Goal: Check status: Check status

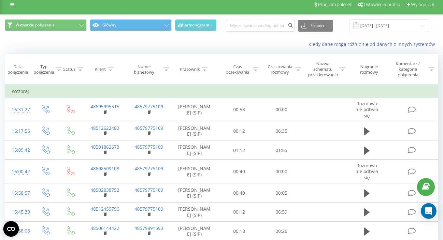
scroll to position [15, 0]
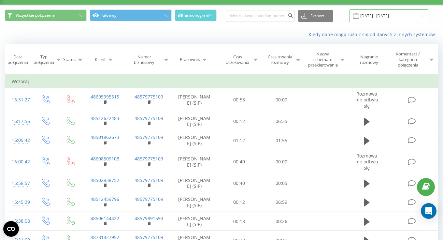
click at [394, 17] on input "[DATE] - [DATE]" at bounding box center [389, 15] width 79 height 13
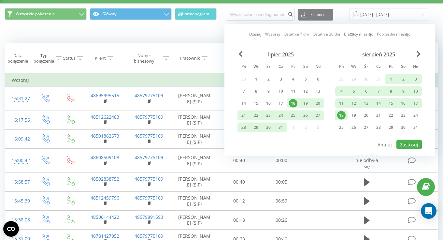
click at [293, 103] on div "18" at bounding box center [293, 103] width 8 height 8
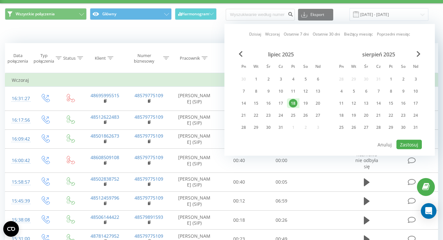
scroll to position [18, 0]
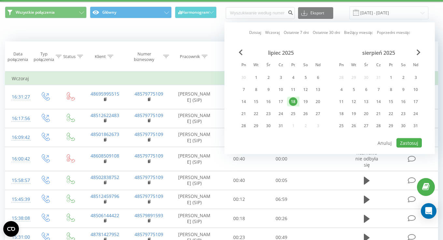
click at [294, 100] on div "18" at bounding box center [293, 101] width 8 height 8
click at [405, 138] on button "Zastosuj" at bounding box center [409, 142] width 25 height 9
type input "[DATE] - [DATE]"
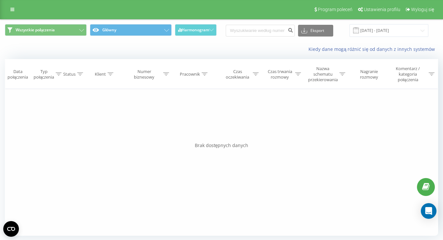
scroll to position [2, 0]
click at [387, 28] on input "18.07.2025 - 18.07.2025" at bounding box center [389, 30] width 79 height 13
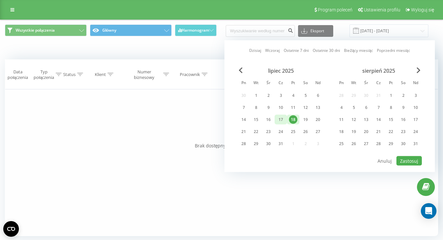
click at [284, 118] on div "17" at bounding box center [281, 119] width 8 height 8
click at [343, 129] on div "18" at bounding box center [341, 131] width 8 height 8
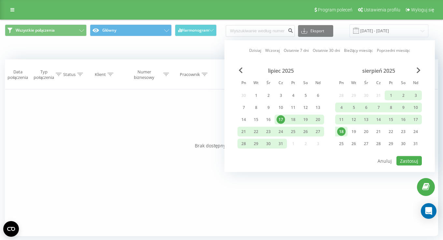
click at [343, 129] on div "18" at bounding box center [341, 131] width 8 height 8
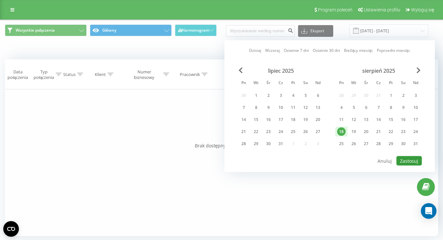
click at [414, 160] on button "Zastosuj" at bounding box center [409, 160] width 25 height 9
type input "18.08.2025 - 18.08.2025"
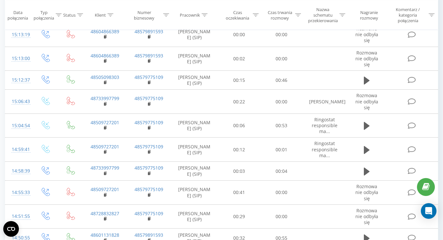
scroll to position [412, 0]
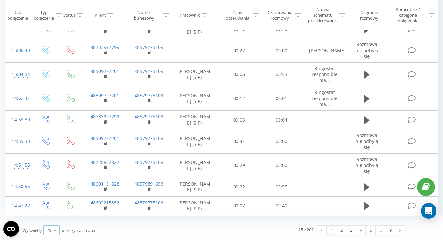
click at [51, 232] on icon at bounding box center [56, 230] width 10 height 13
click at [54, 225] on div "100" at bounding box center [52, 220] width 16 height 9
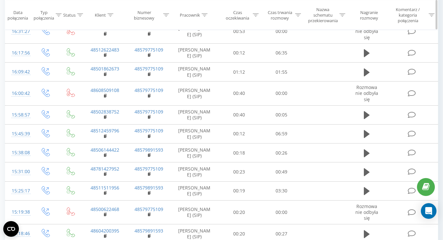
scroll to position [84, 0]
